Goal: Transaction & Acquisition: Purchase product/service

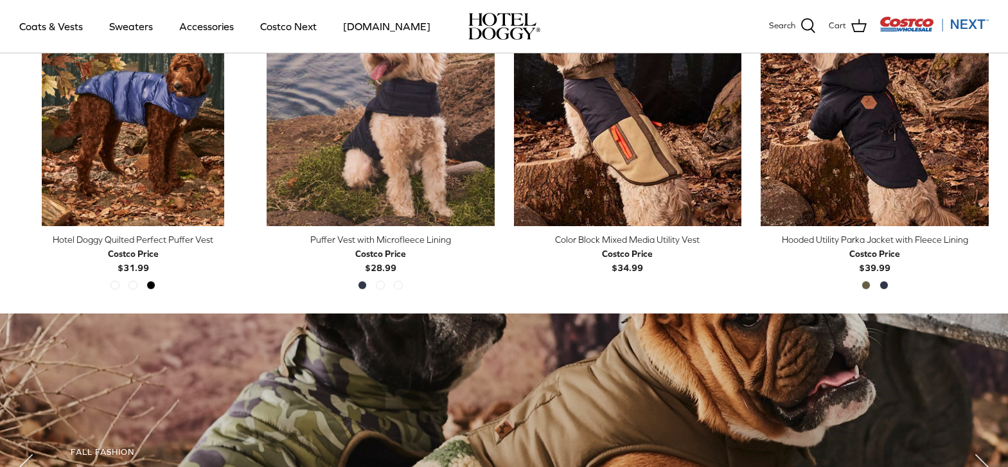
scroll to position [709, 0]
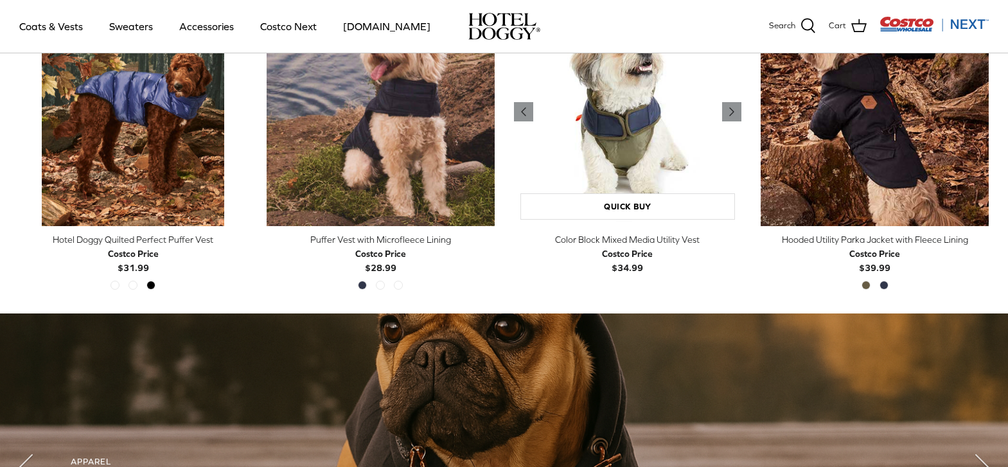
click at [643, 177] on img "Color Block Mixed Media Utility Vest" at bounding box center [628, 112] width 228 height 228
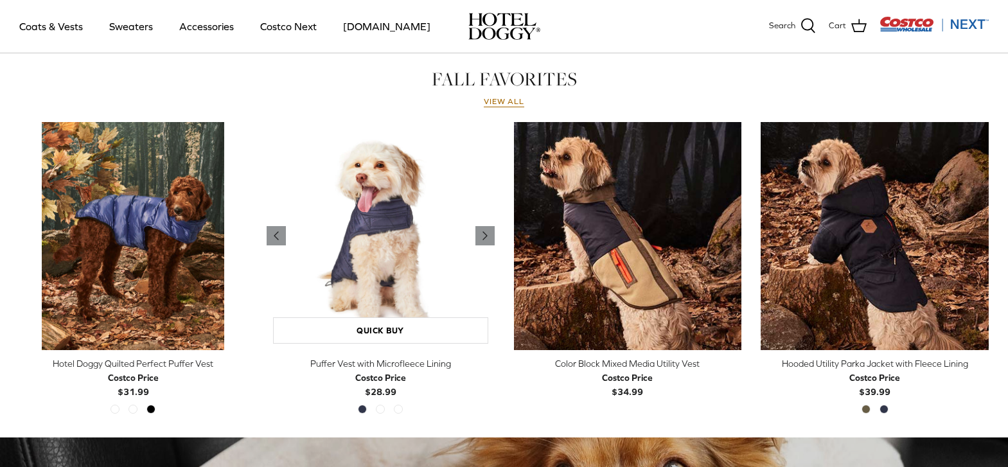
scroll to position [587, 0]
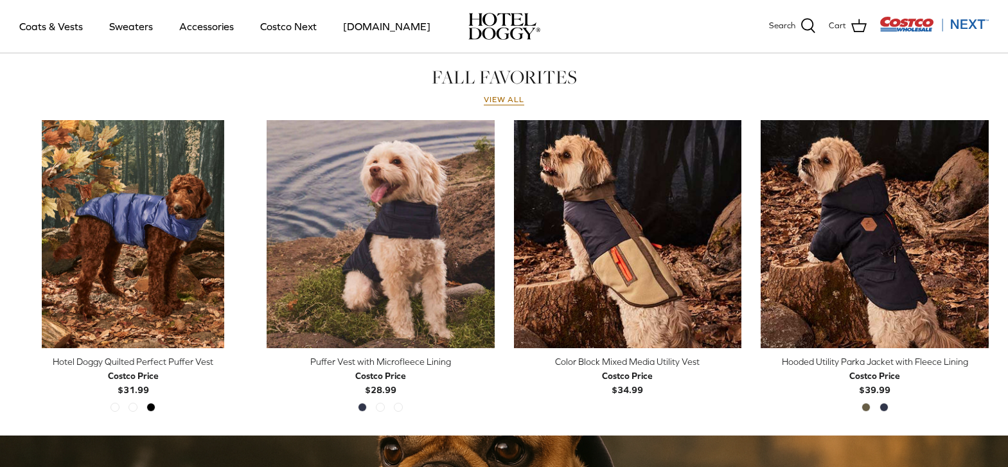
click at [616, 362] on div "Color Block Mixed Media Utility Vest" at bounding box center [628, 362] width 228 height 14
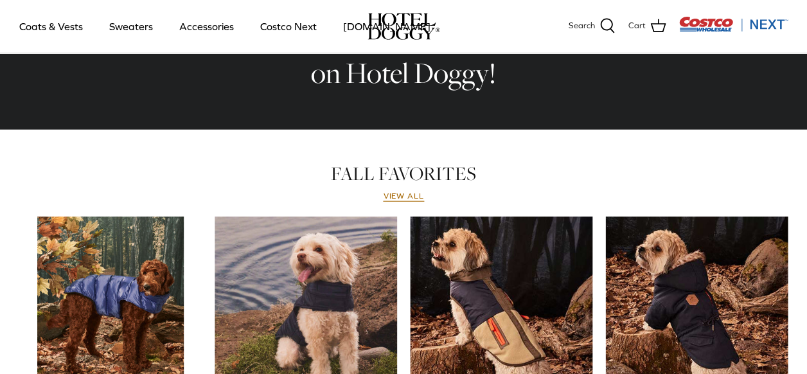
scroll to position [513, 0]
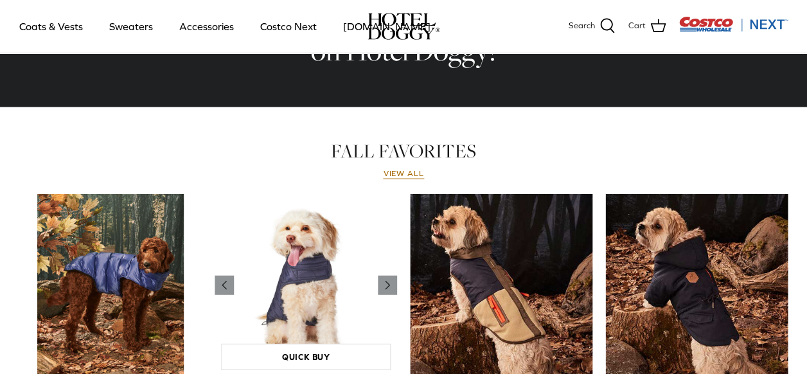
click at [314, 249] on img "Puffer Vest with Microfleece Lining" at bounding box center [306, 285] width 183 height 183
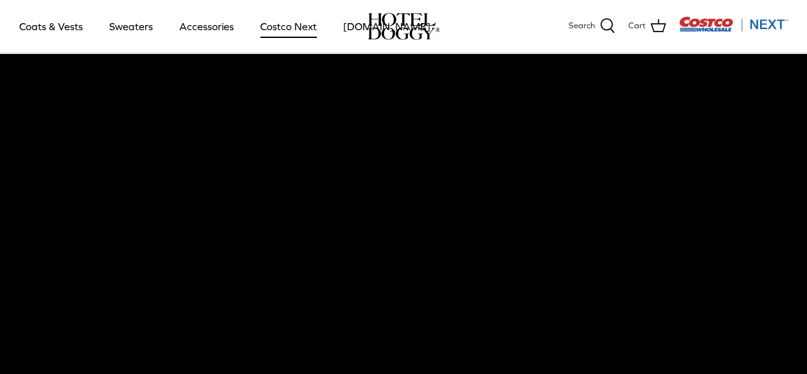
scroll to position [46, 0]
click at [276, 28] on link "Costco Next" at bounding box center [289, 26] width 80 height 44
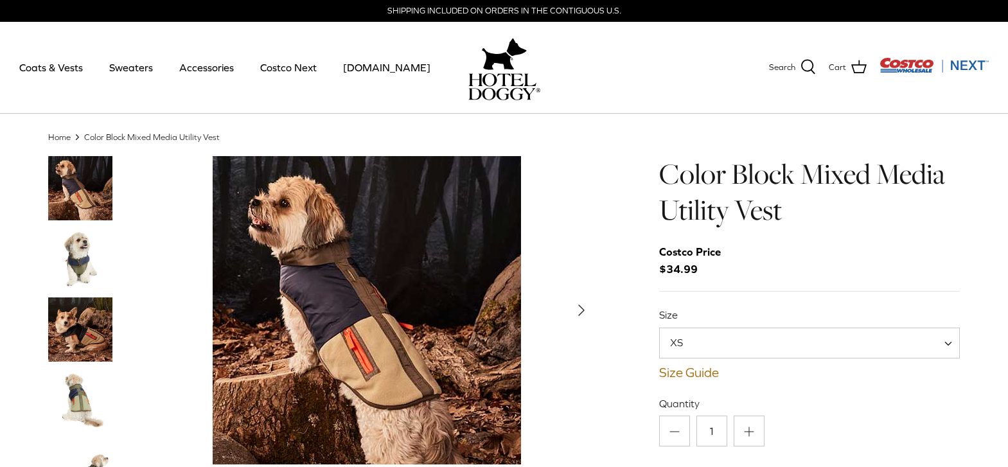
click at [69, 326] on img "Thumbnail Link" at bounding box center [80, 330] width 64 height 64
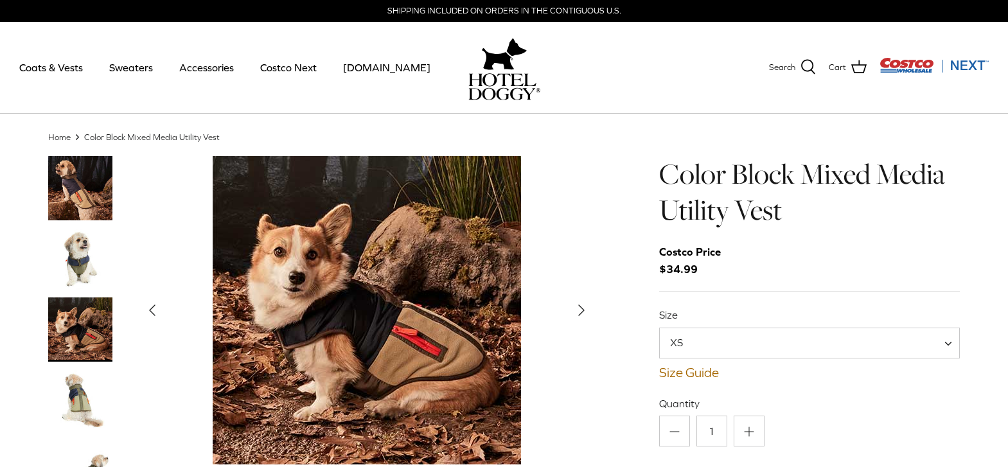
click at [390, 332] on img "Show Gallery" at bounding box center [367, 310] width 308 height 308
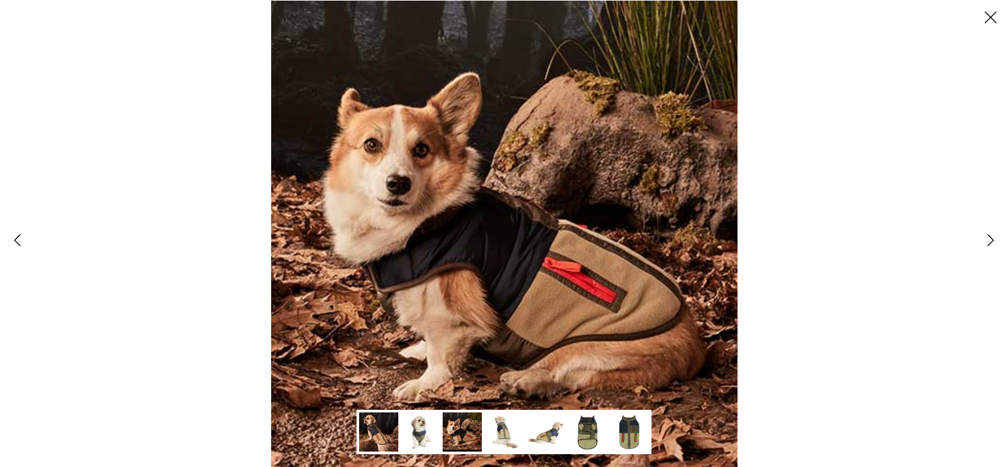
click at [389, 332] on img at bounding box center [504, 233] width 467 height 467
click at [551, 428] on img at bounding box center [545, 432] width 39 height 39
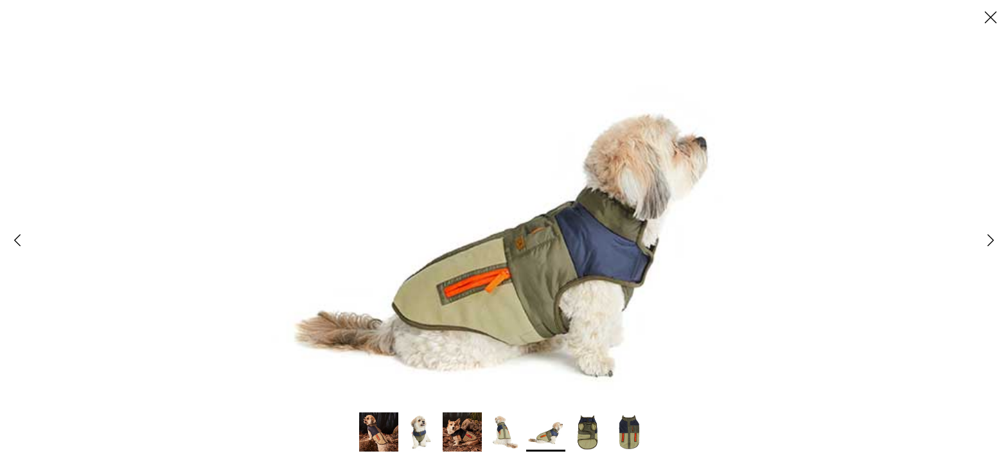
click at [510, 441] on img at bounding box center [504, 432] width 39 height 39
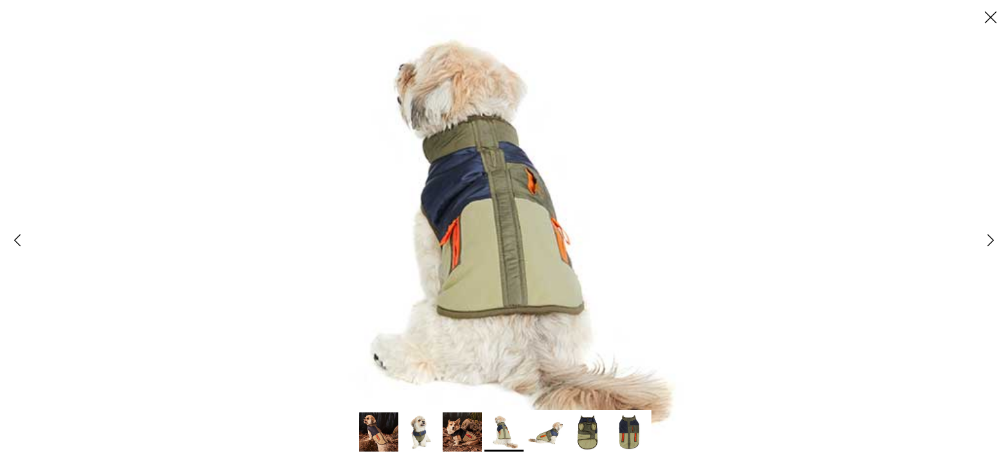
click at [639, 446] on img at bounding box center [629, 432] width 39 height 39
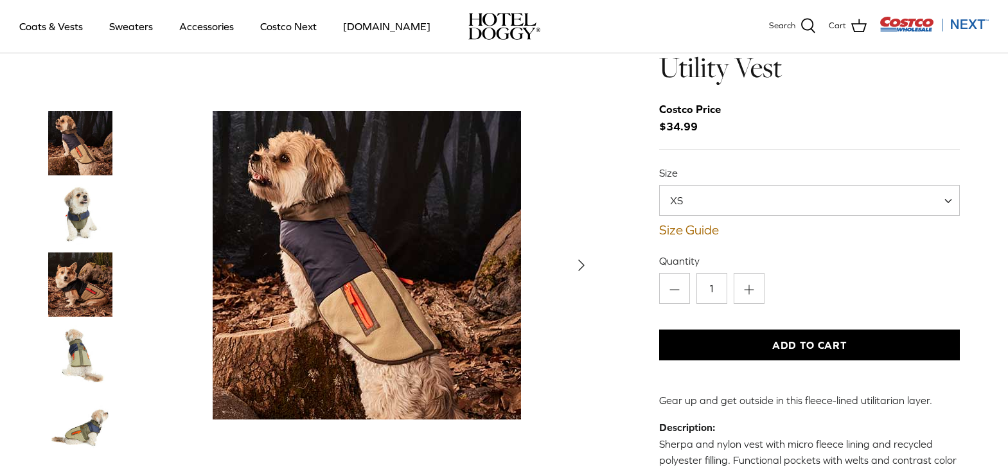
scroll to position [32, 0]
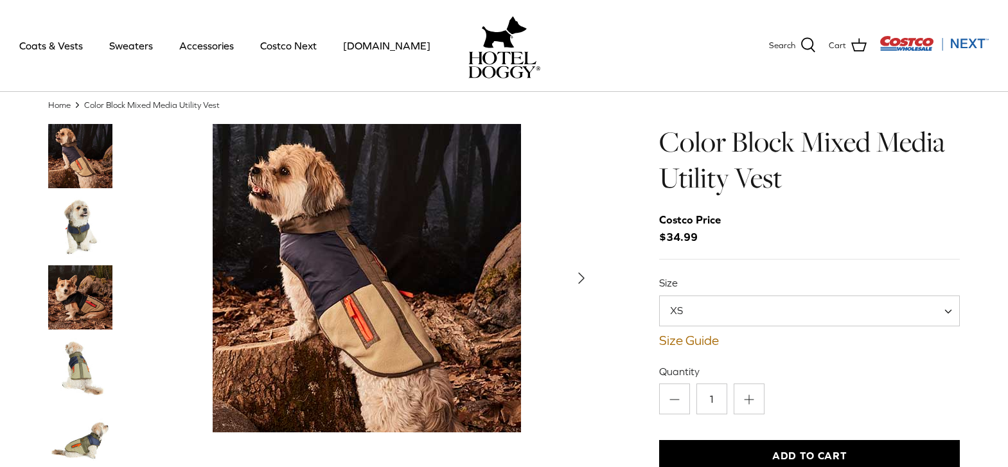
click at [679, 283] on label "Size" at bounding box center [809, 283] width 301 height 14
click at [660, 296] on select "XS S M L XL XXL" at bounding box center [659, 296] width 1 height 1
click at [672, 285] on label "Size" at bounding box center [809, 283] width 301 height 14
click at [660, 296] on select "XS S M L XL XXL" at bounding box center [659, 296] width 1 height 1
click at [668, 283] on label "Size" at bounding box center [809, 283] width 301 height 14
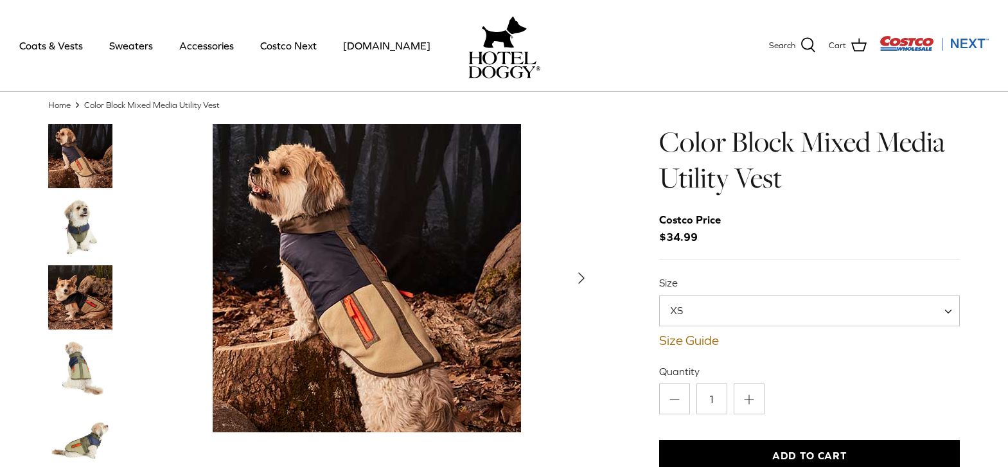
click at [660, 296] on select "XS S M L XL XXL" at bounding box center [659, 296] width 1 height 1
click at [589, 278] on icon "Right" at bounding box center [581, 278] width 21 height 21
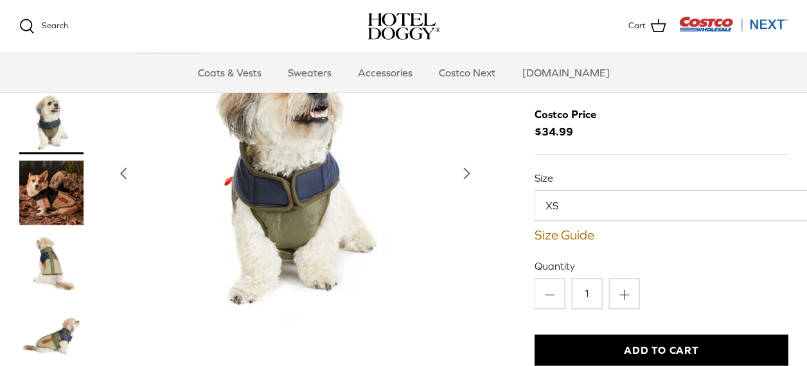
scroll to position [56, 0]
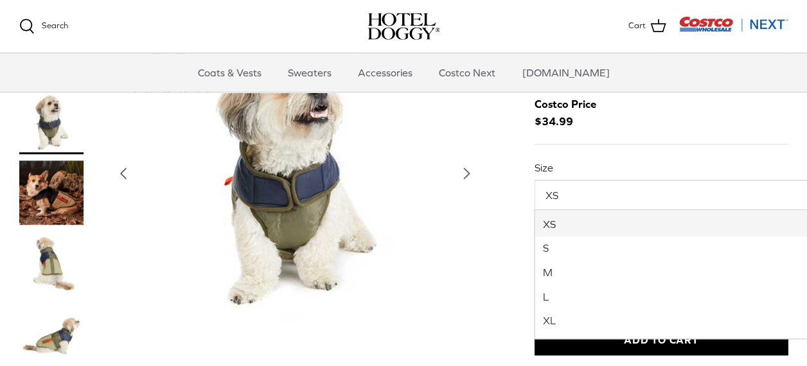
click at [545, 197] on span "XS" at bounding box center [559, 195] width 49 height 14
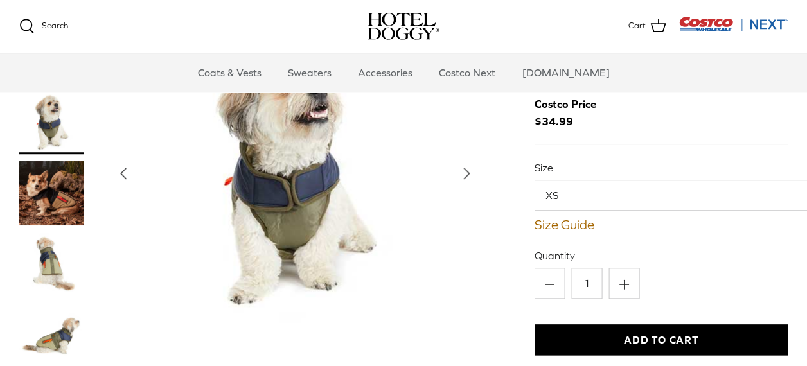
click at [293, 156] on img "Show Gallery" at bounding box center [295, 173] width 308 height 308
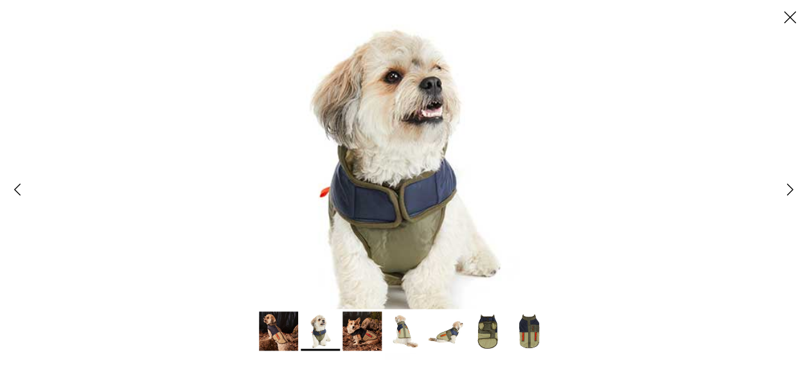
click at [358, 323] on img at bounding box center [362, 331] width 39 height 39
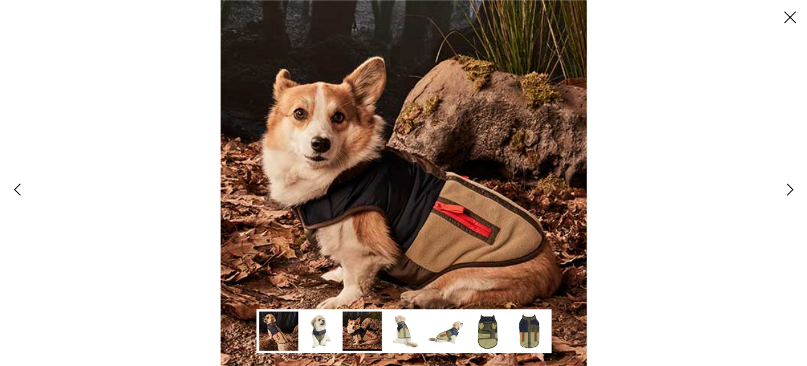
click at [298, 324] on link at bounding box center [320, 331] width 44 height 44
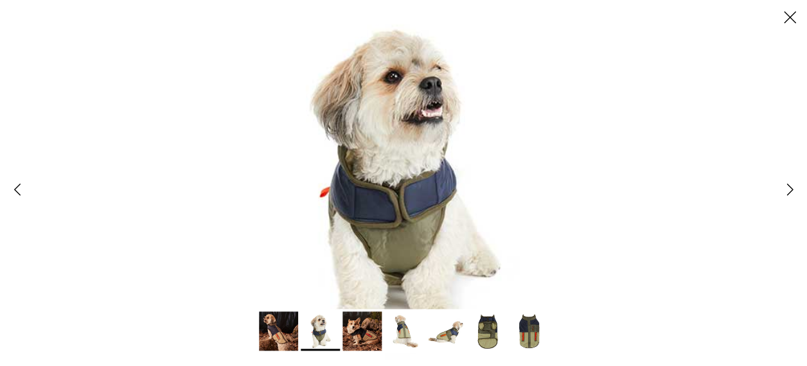
click at [275, 326] on img at bounding box center [278, 331] width 39 height 39
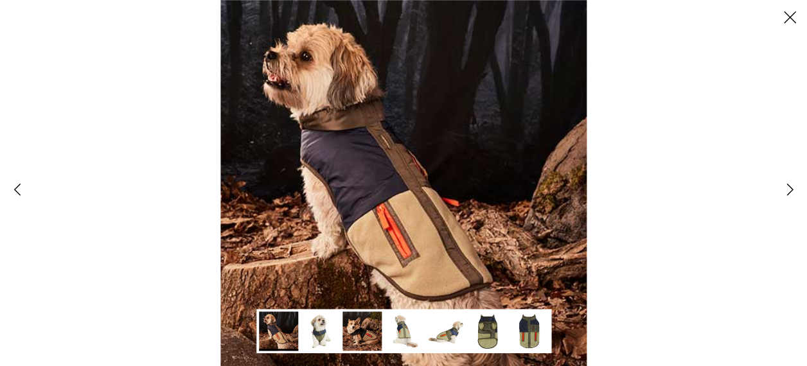
click at [400, 321] on img at bounding box center [403, 331] width 39 height 39
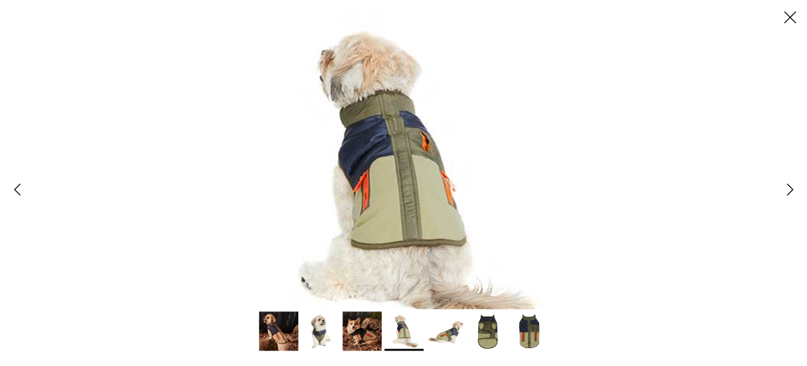
click at [404, 148] on img at bounding box center [403, 183] width 366 height 366
click at [424, 226] on img at bounding box center [403, 183] width 366 height 366
click at [527, 320] on img at bounding box center [529, 331] width 39 height 39
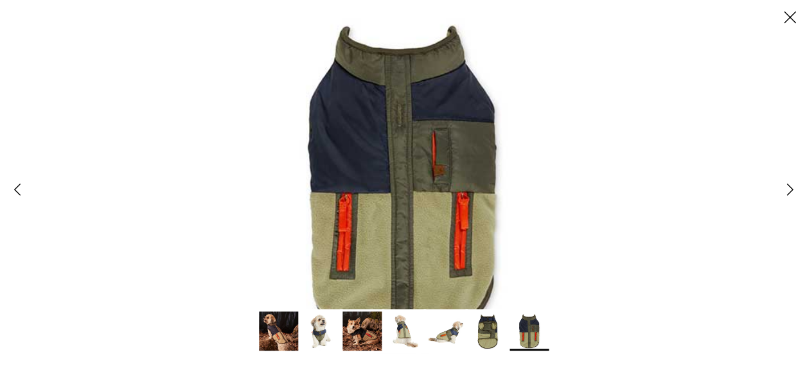
drag, startPoint x: 742, startPoint y: 69, endPoint x: 769, endPoint y: 37, distance: 41.9
click at [764, 44] on div at bounding box center [403, 183] width 807 height 366
click at [796, 22] on icon "Close" at bounding box center [790, 17] width 22 height 22
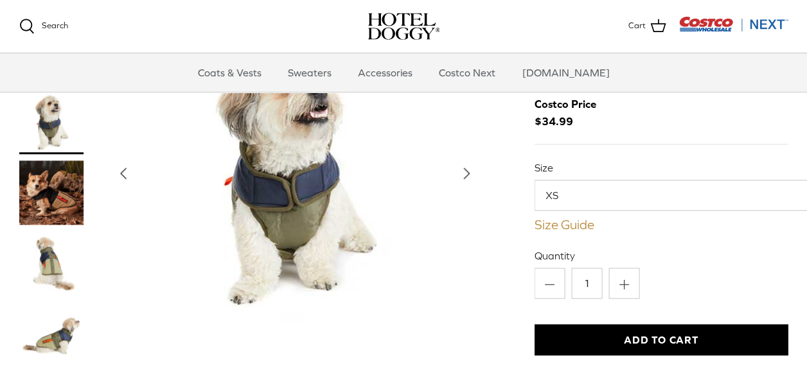
click at [563, 223] on link "Size Guide" at bounding box center [661, 224] width 254 height 15
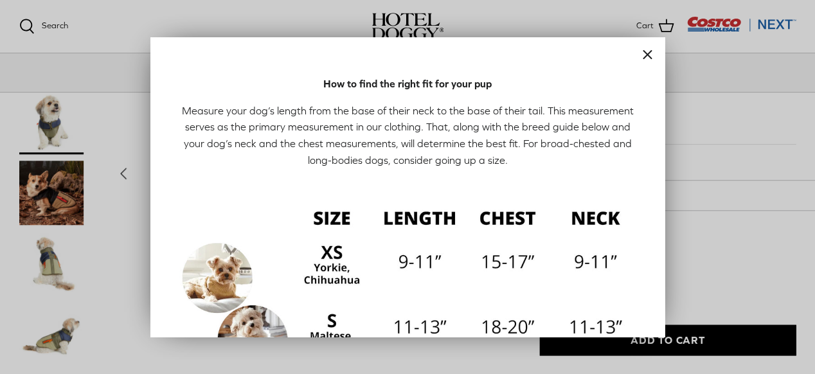
click at [709, 169] on div at bounding box center [407, 187] width 815 height 374
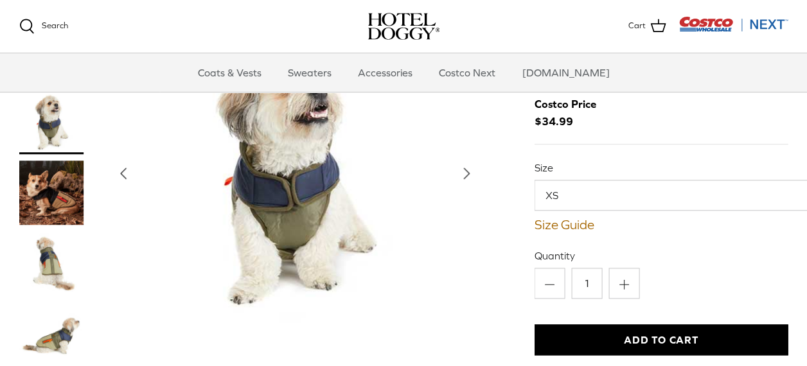
drag, startPoint x: 638, startPoint y: 332, endPoint x: 575, endPoint y: 317, distance: 64.5
click at [633, 331] on button "Add to Cart" at bounding box center [661, 340] width 254 height 31
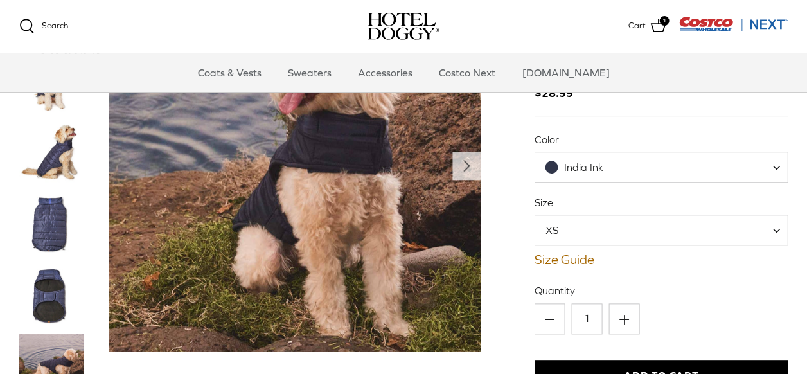
scroll to position [85, 0]
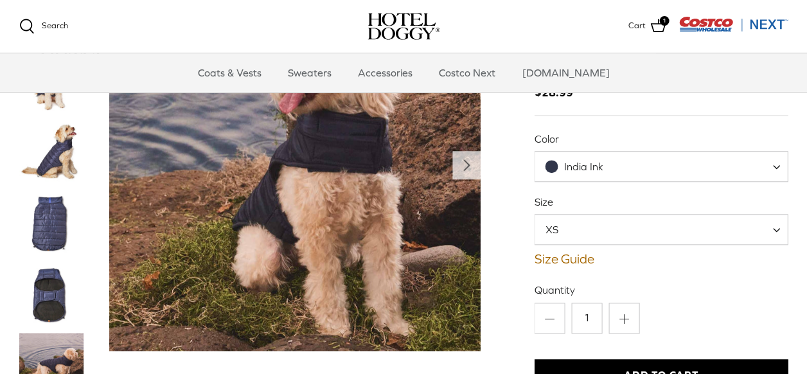
click at [55, 218] on img "Thumbnail Link" at bounding box center [51, 224] width 64 height 64
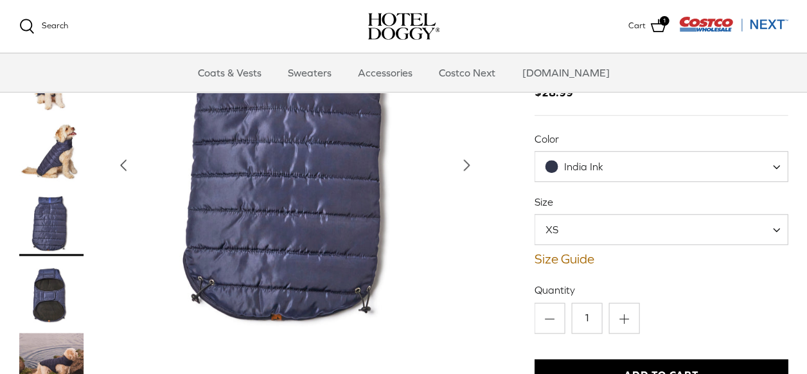
click at [62, 287] on img "Thumbnail Link" at bounding box center [51, 294] width 64 height 64
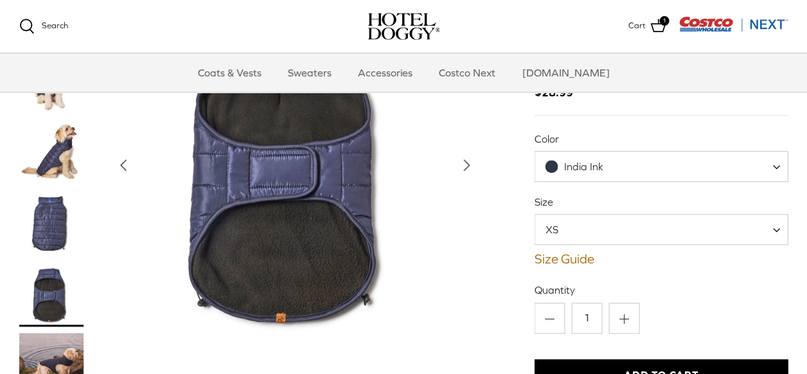
click at [282, 208] on img "Show Gallery" at bounding box center [294, 164] width 371 height 371
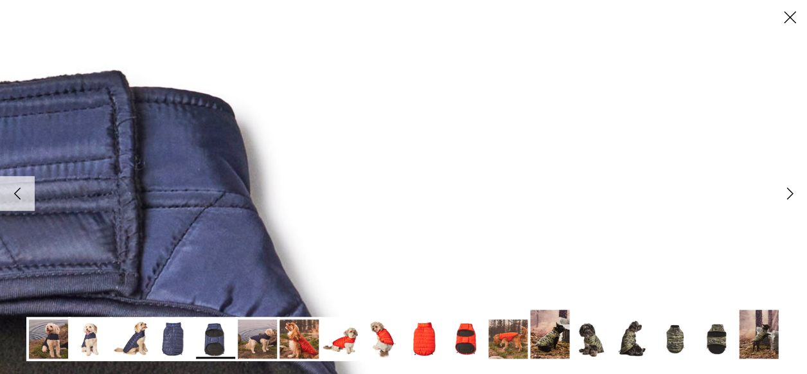
click at [785, 22] on icon "Close" at bounding box center [790, 17] width 22 height 22
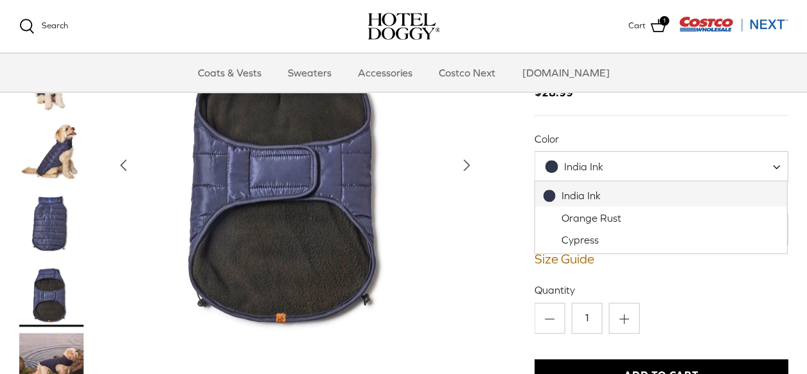
click at [602, 157] on span "India Ink" at bounding box center [660, 166] width 253 height 31
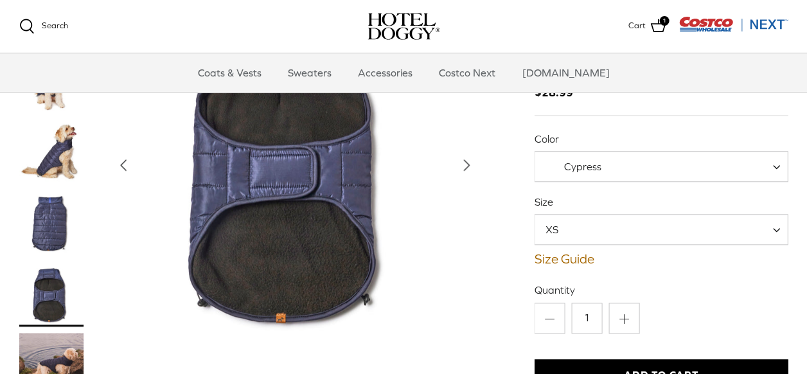
click at [584, 244] on div "Size XS S M L XL XS Size Guide How to find the right fit for your pup" at bounding box center [661, 231] width 254 height 72
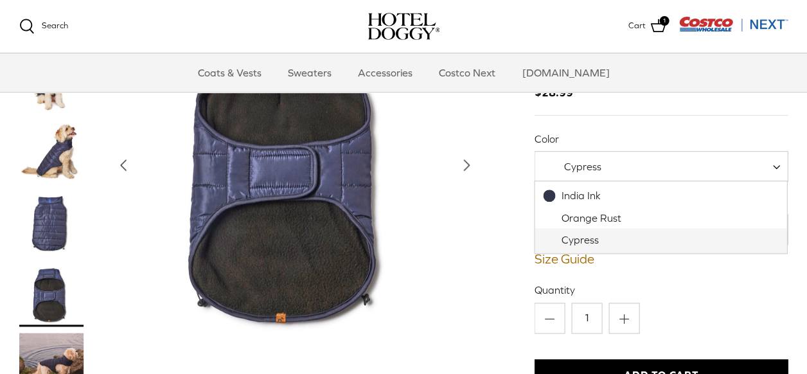
click at [586, 170] on span "Cypress" at bounding box center [582, 167] width 37 height 12
select select "Orange Rust"
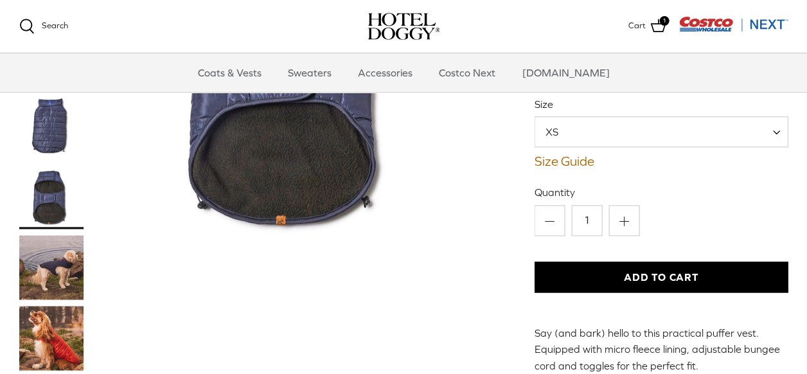
scroll to position [181, 0]
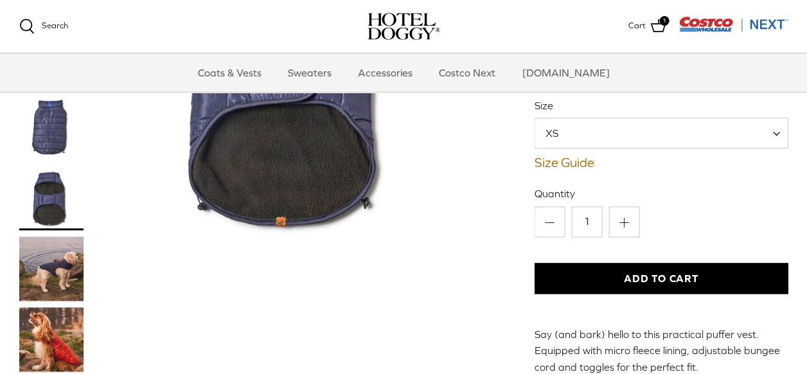
click at [51, 321] on img "Thumbnail Link" at bounding box center [51, 339] width 64 height 64
click at [50, 321] on img "Thumbnail Link" at bounding box center [51, 339] width 64 height 64
